Goal: Task Accomplishment & Management: Use online tool/utility

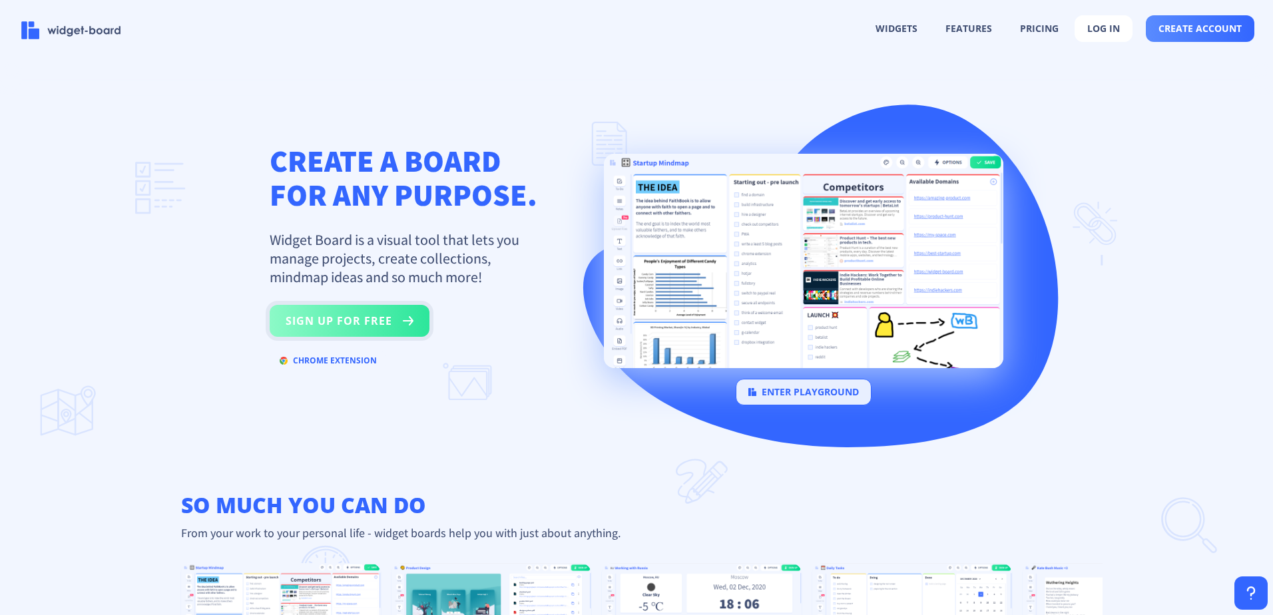
click at [366, 318] on button "sign up for free" at bounding box center [350, 321] width 160 height 32
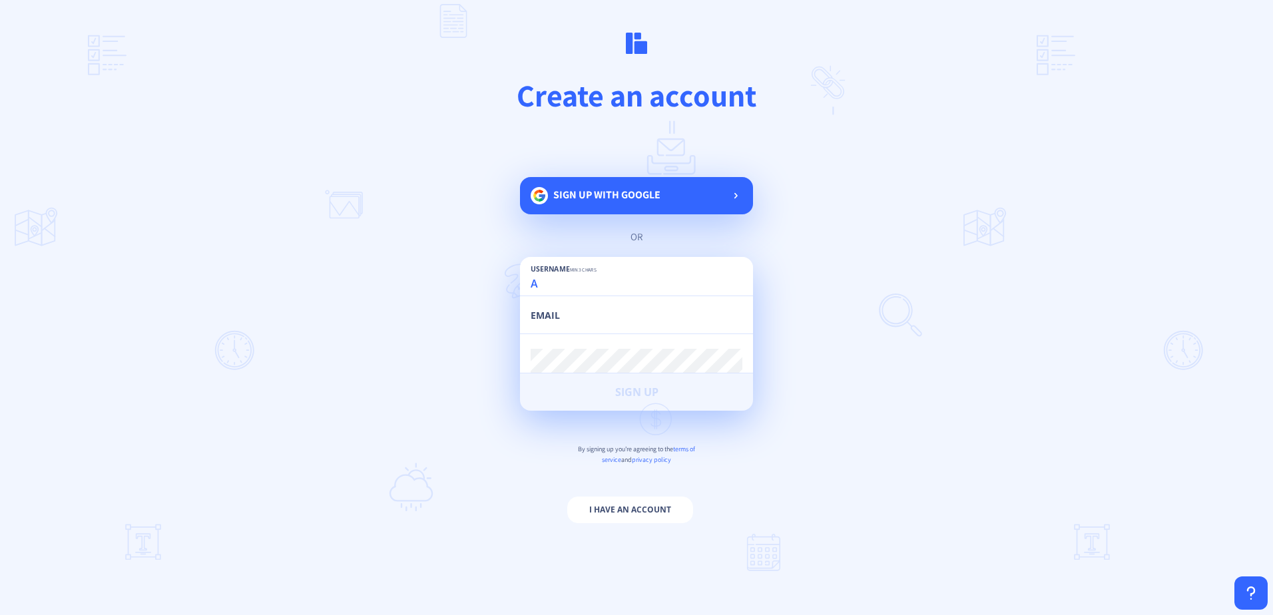
click at [551, 294] on input "A" at bounding box center [637, 284] width 212 height 24
click at [575, 284] on input "[EMAIL_ADDRESS][DOMAIN_NAME]" at bounding box center [637, 284] width 212 height 24
click at [689, 285] on input "[DOMAIN_NAME]" at bounding box center [637, 284] width 212 height 24
type input "all4u-disabilitysupport"
click at [546, 315] on input "email" at bounding box center [637, 322] width 212 height 24
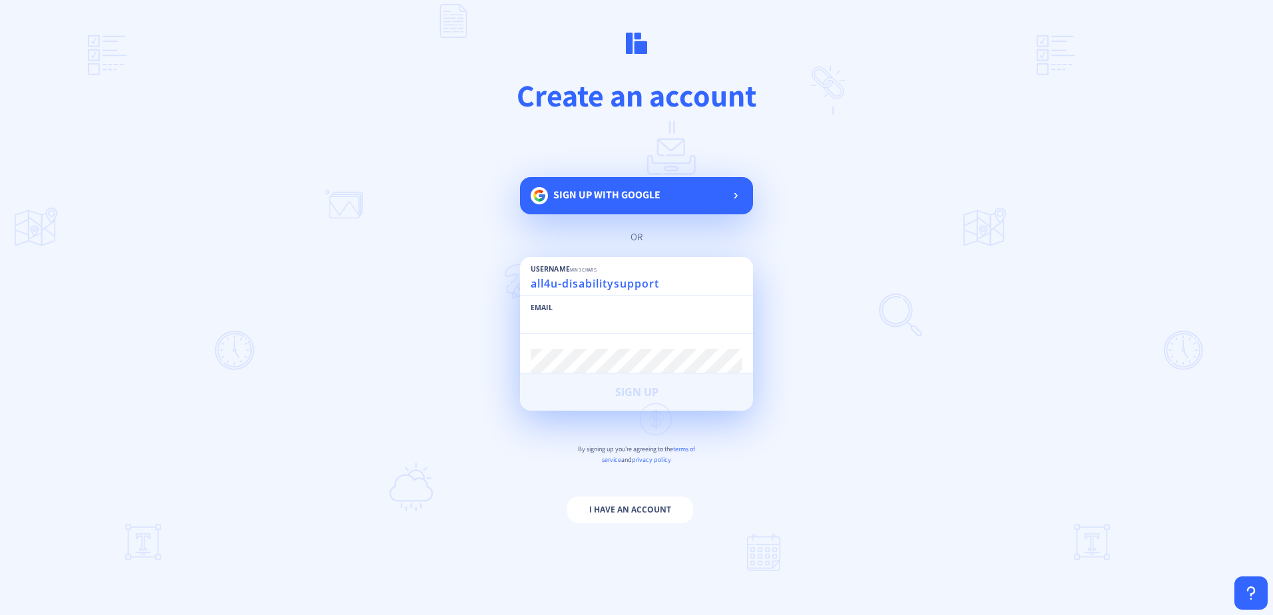
click at [546, 322] on input "email" at bounding box center [637, 322] width 212 height 24
click at [549, 327] on input "email" at bounding box center [637, 322] width 212 height 24
click at [552, 328] on input "email" at bounding box center [637, 322] width 212 height 24
type input "[EMAIL_ADDRESS][DOMAIN_NAME]"
click at [587, 199] on span "Sign up with google" at bounding box center [606, 195] width 107 height 14
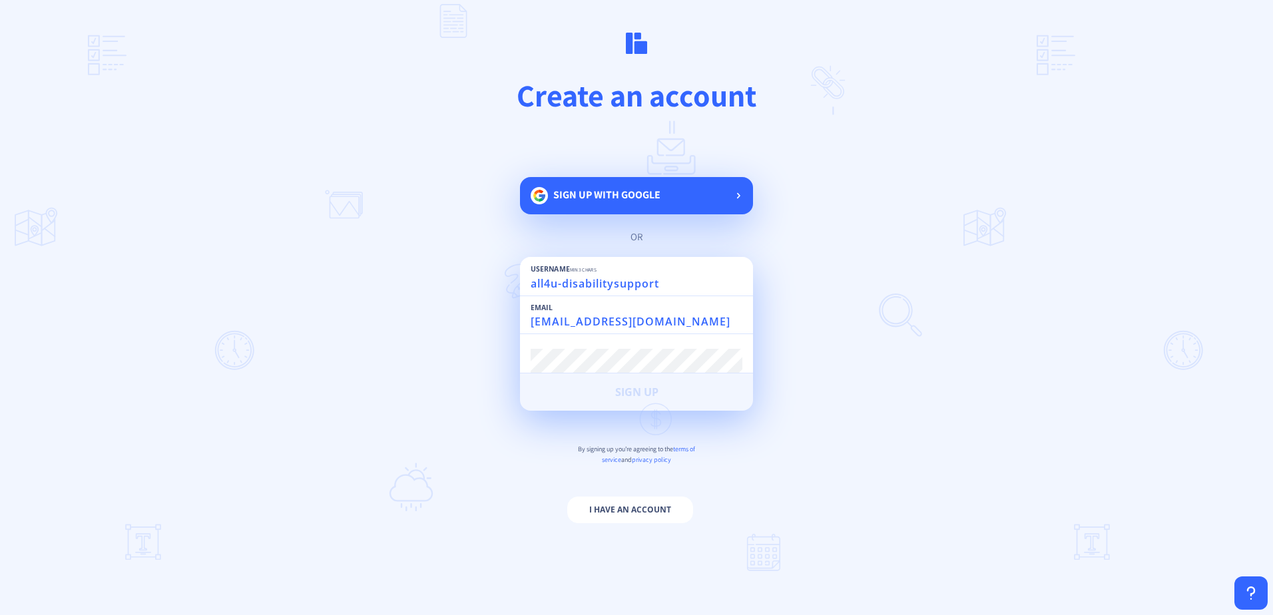
click at [693, 194] on div "Sign up with google" at bounding box center [636, 195] width 233 height 37
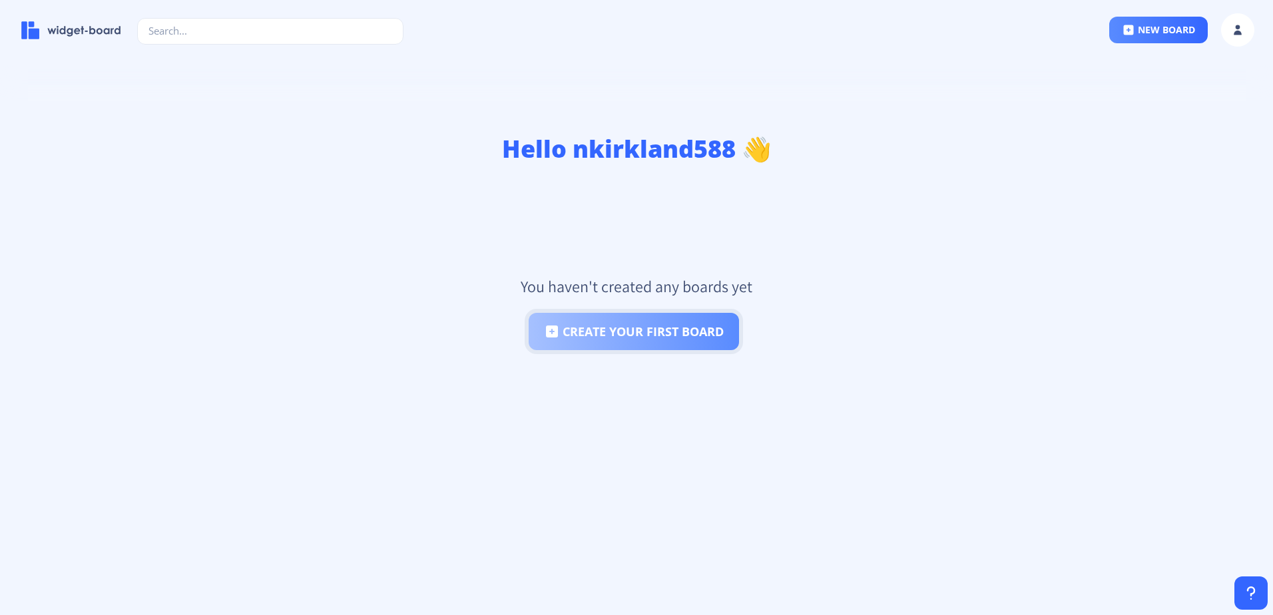
click at [642, 340] on button "create your first board" at bounding box center [634, 331] width 210 height 37
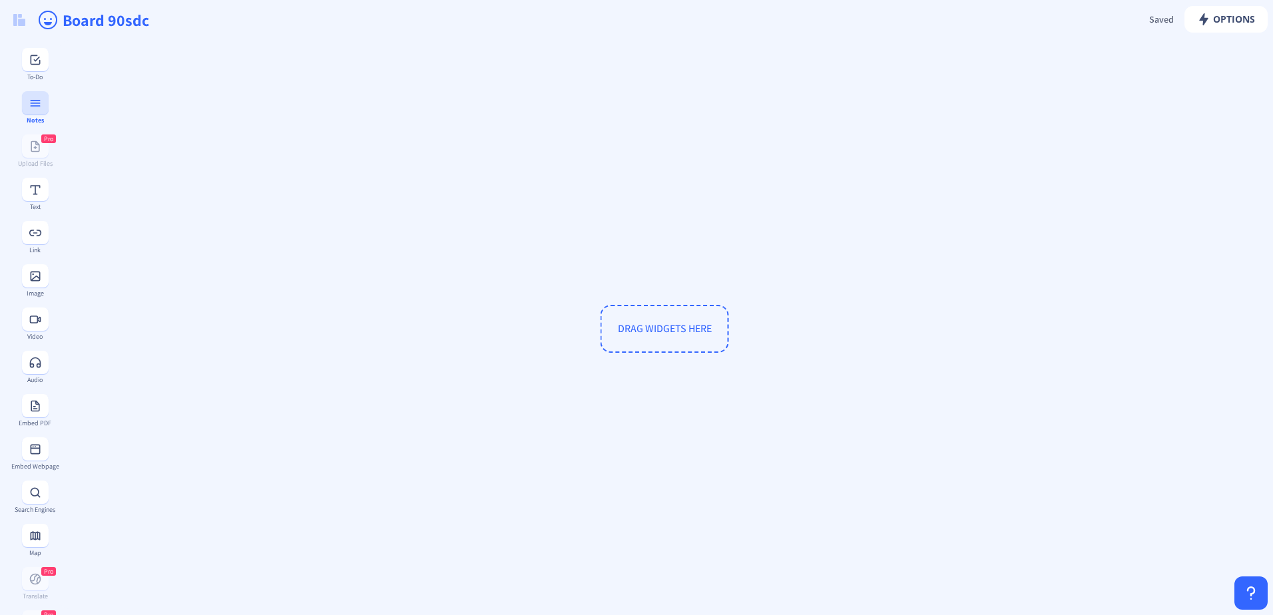
click at [31, 111] on button at bounding box center [35, 102] width 27 height 23
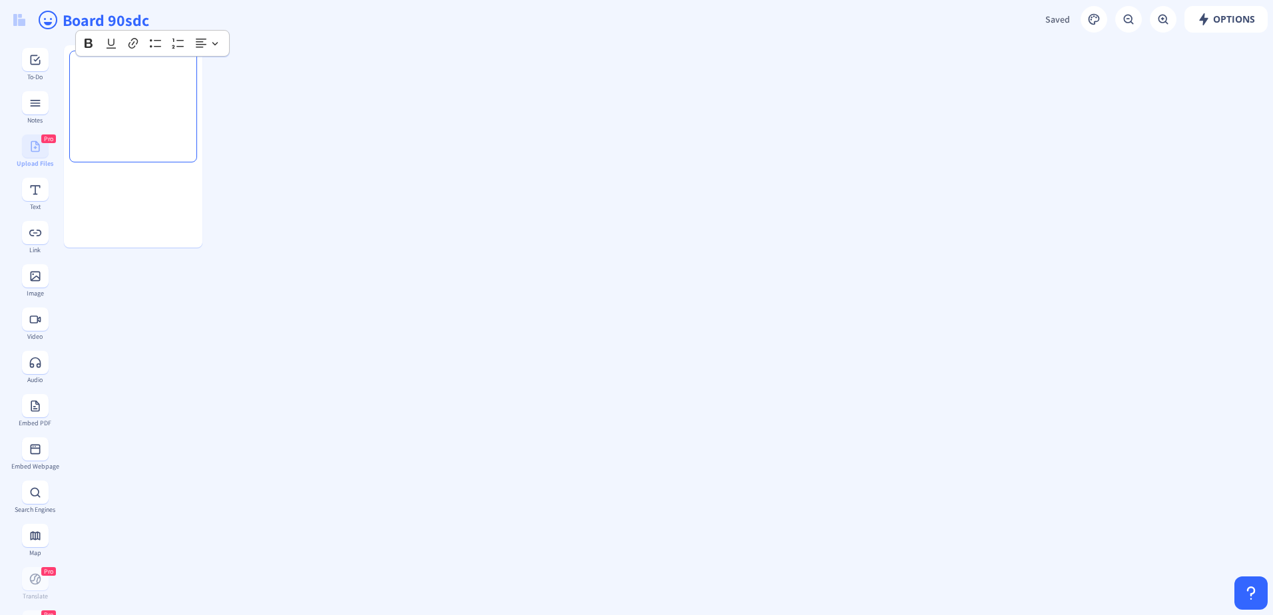
click at [19, 153] on div "Pro Upload Files" at bounding box center [35, 151] width 49 height 33
click at [15, 190] on div "Text" at bounding box center [35, 194] width 49 height 33
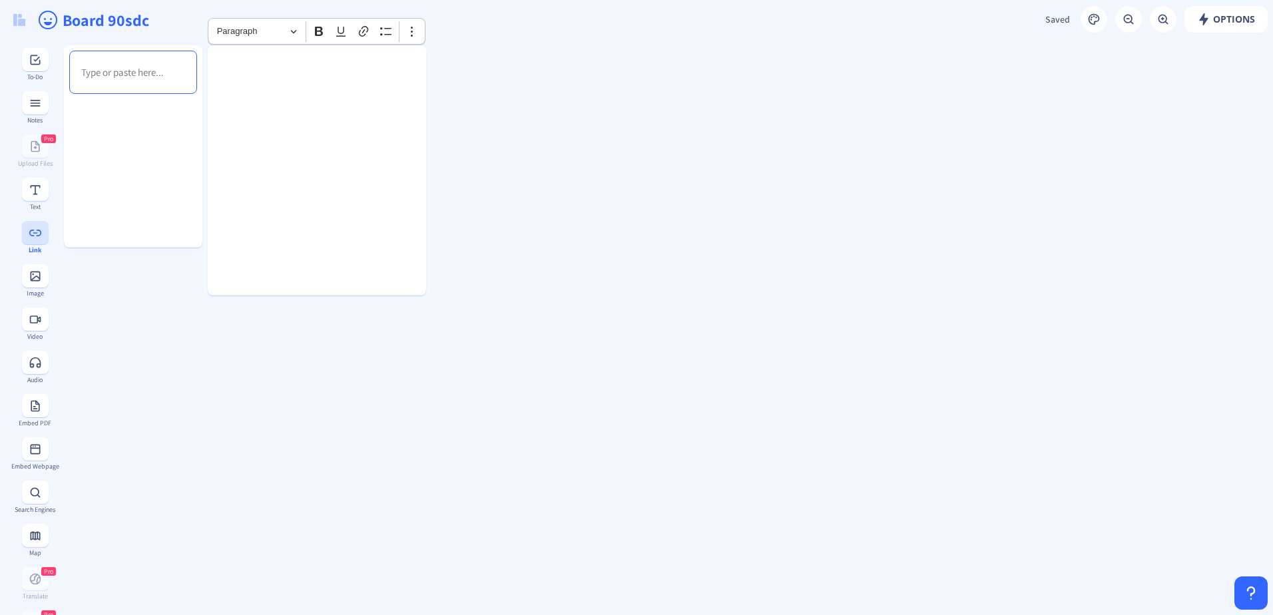
click at [24, 242] on button at bounding box center [35, 232] width 27 height 23
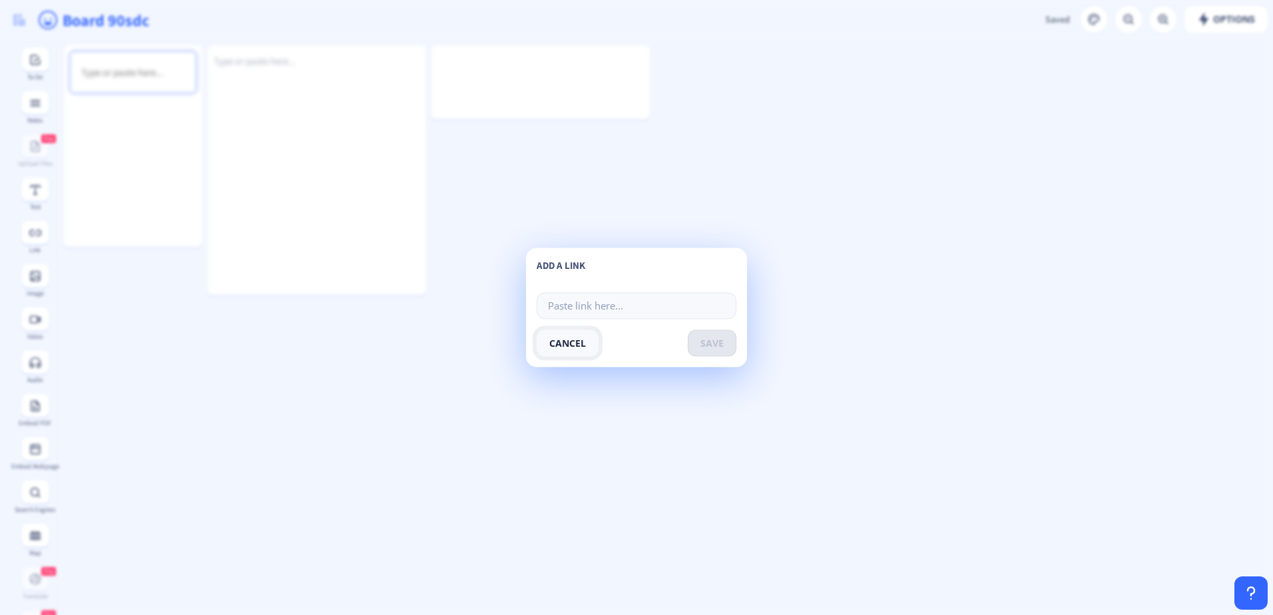
click at [573, 349] on button "cancel" at bounding box center [568, 343] width 62 height 27
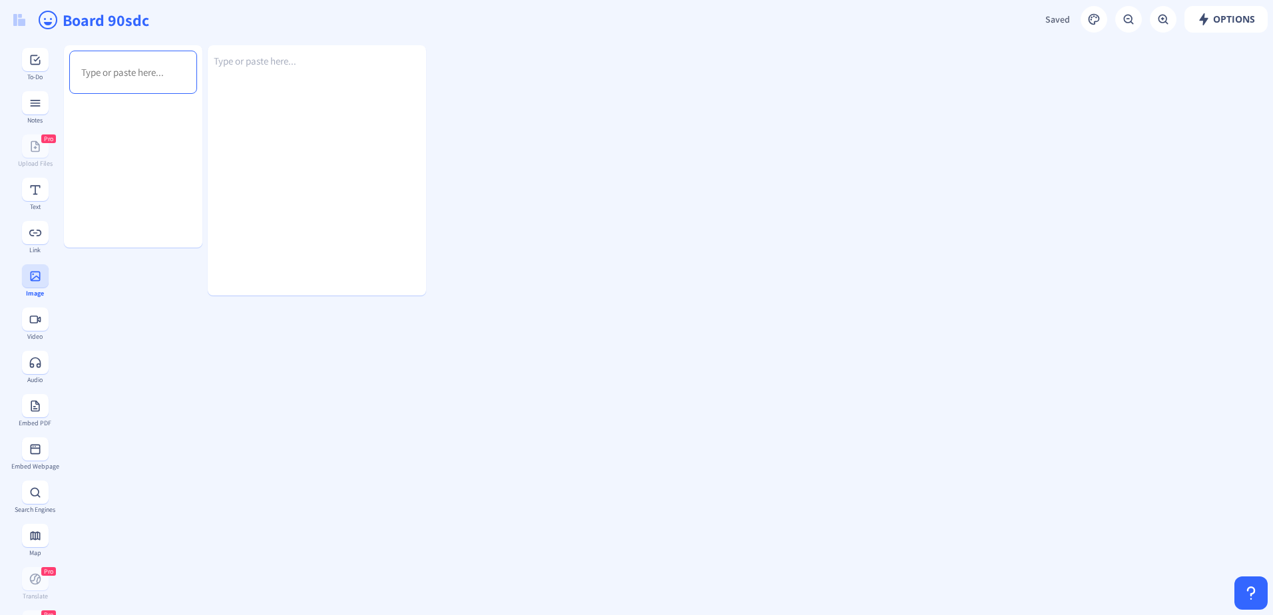
click at [31, 286] on button at bounding box center [35, 275] width 27 height 23
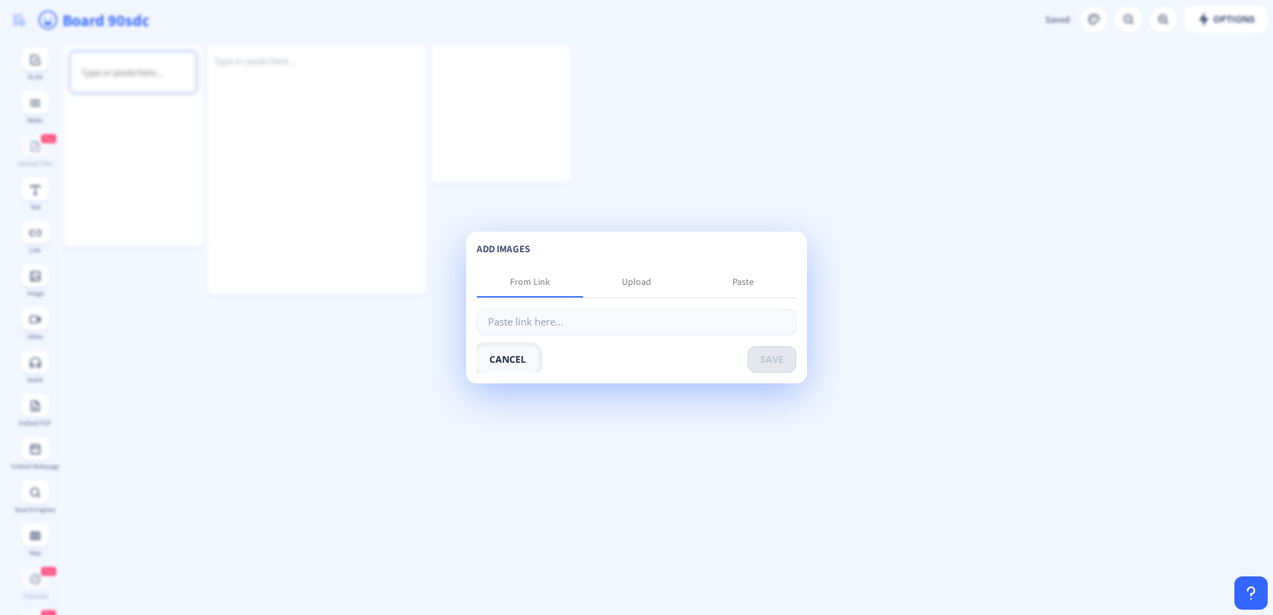
click at [525, 356] on button "cancel" at bounding box center [508, 359] width 62 height 27
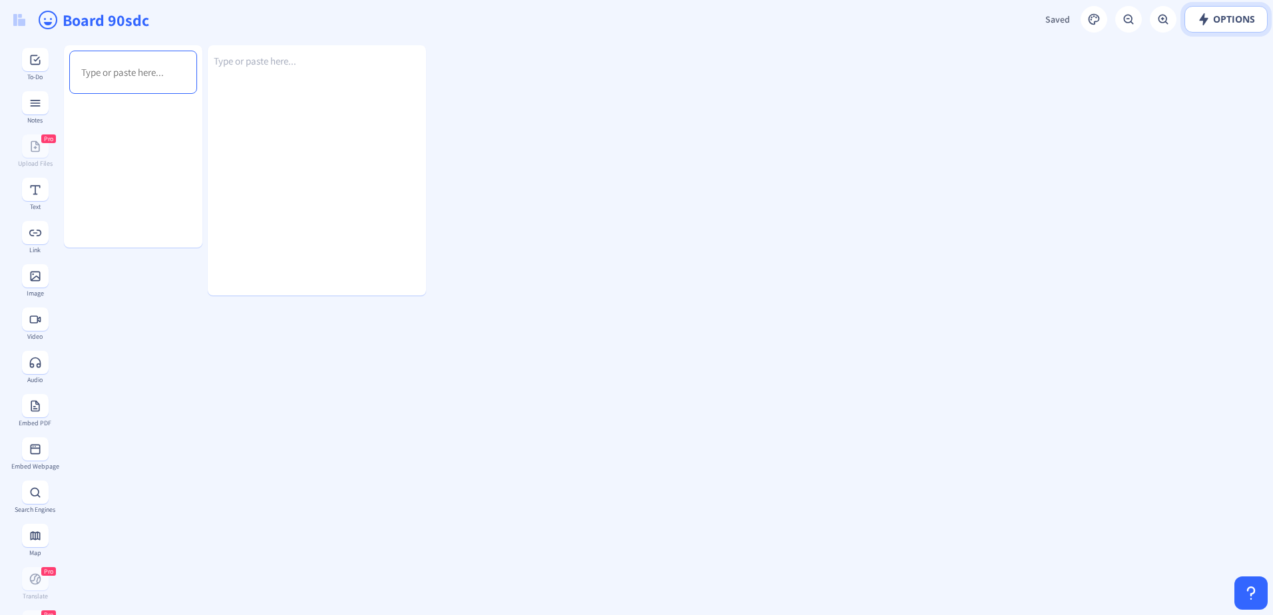
click at [1203, 16] on rect at bounding box center [1203, 19] width 13 height 13
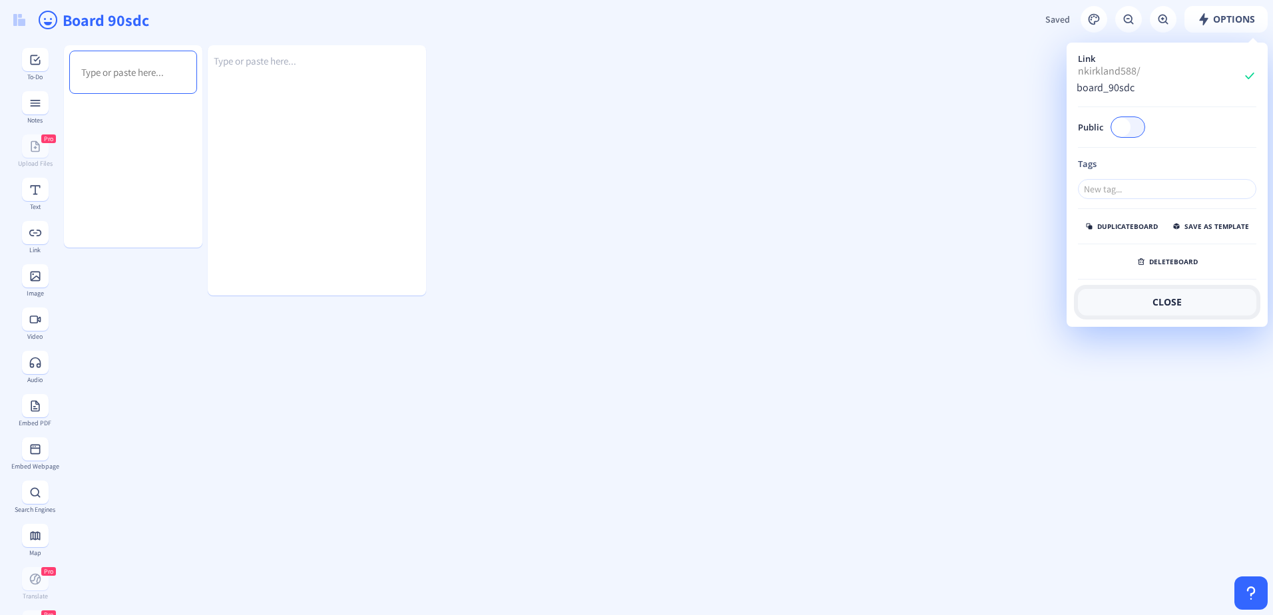
click at [1117, 292] on button "close" at bounding box center [1167, 302] width 178 height 27
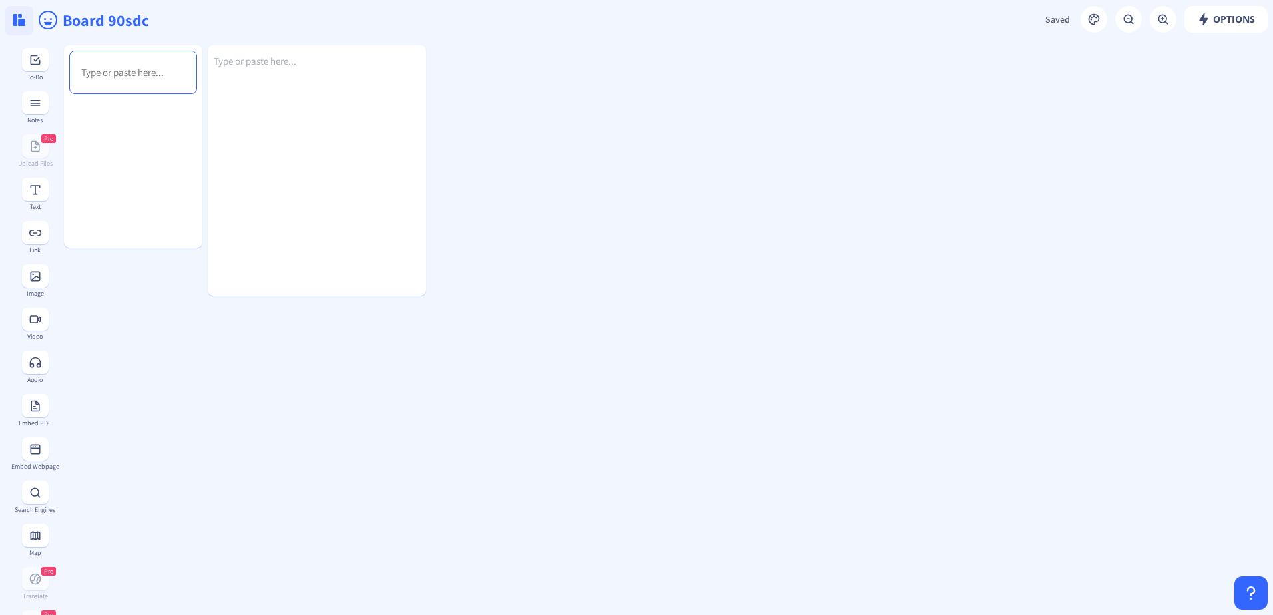
click at [16, 23] on img at bounding box center [19, 20] width 12 height 12
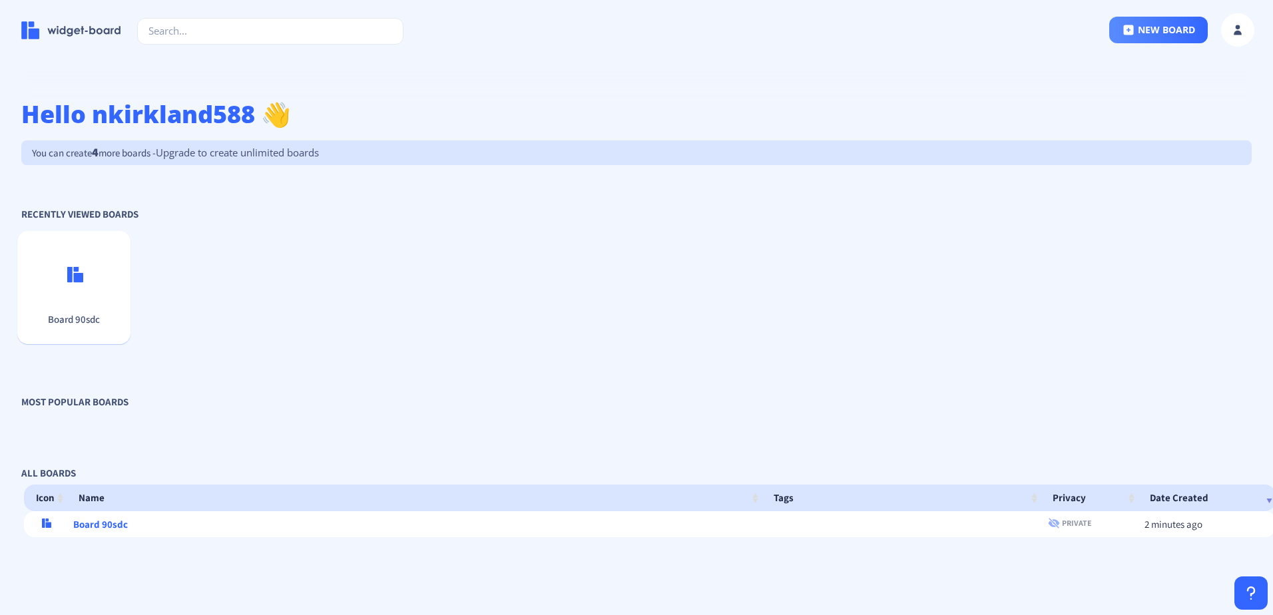
scroll to position [53, 0]
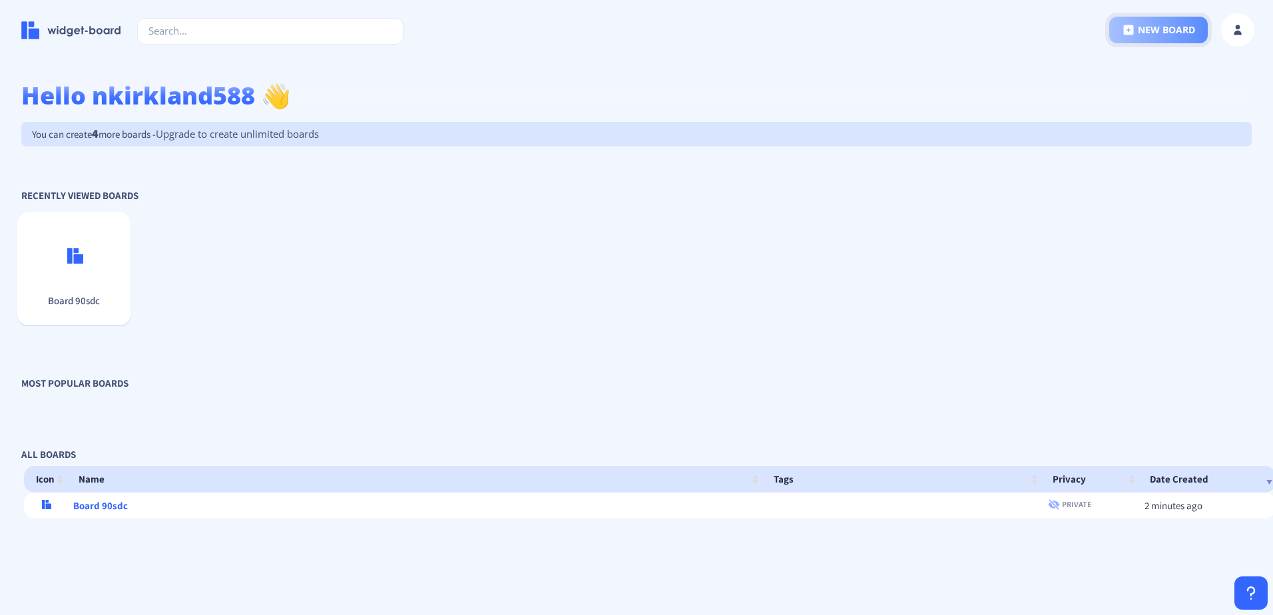
click at [1139, 31] on button "new board" at bounding box center [1158, 30] width 99 height 27
